Goal: Information Seeking & Learning: Find specific fact

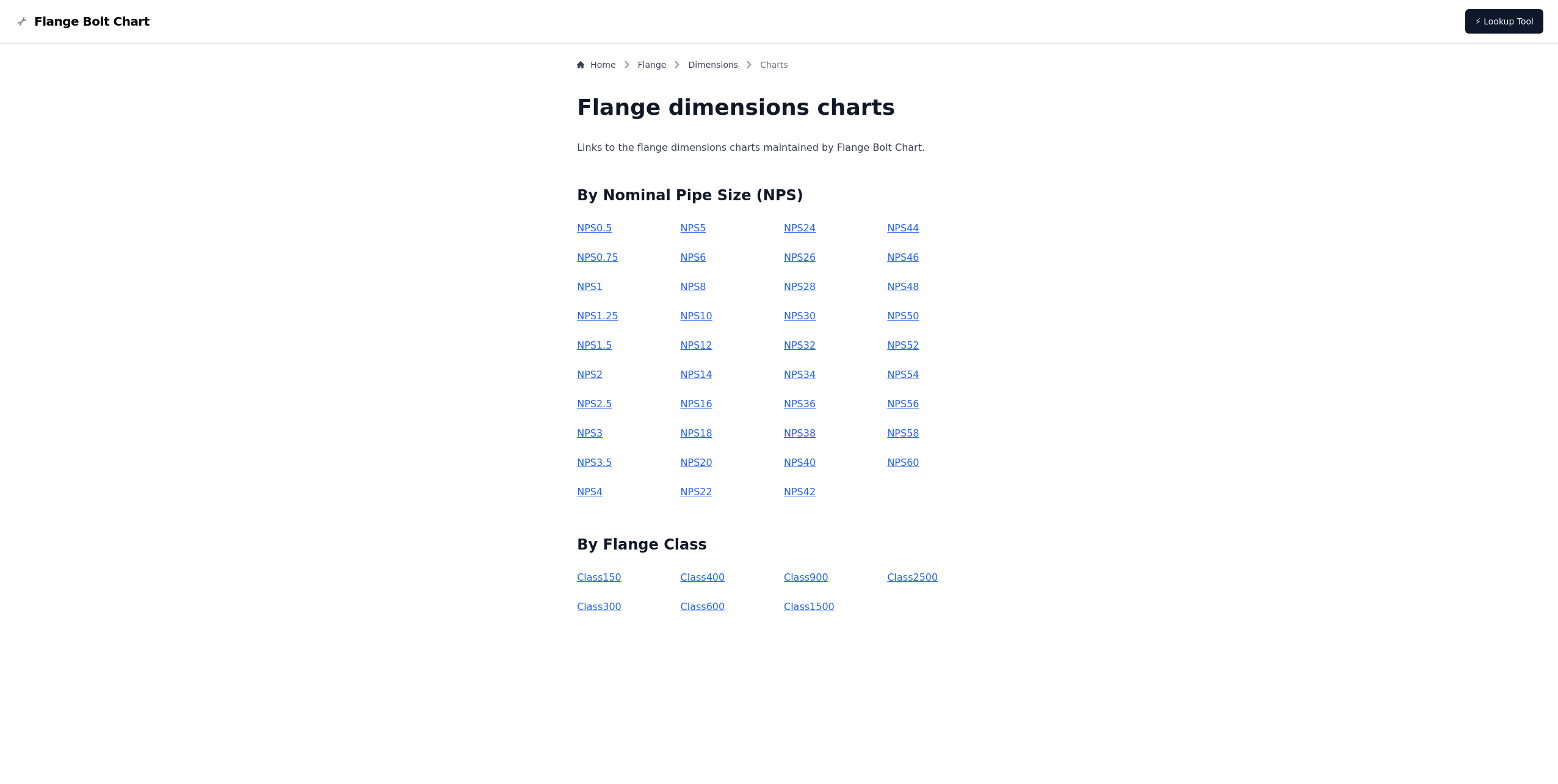
click at [801, 432] on link "NPS 38" at bounding box center [800, 433] width 32 height 12
click at [803, 399] on link "NPS 36" at bounding box center [800, 403] width 32 height 12
